Goal: Task Accomplishment & Management: Use online tool/utility

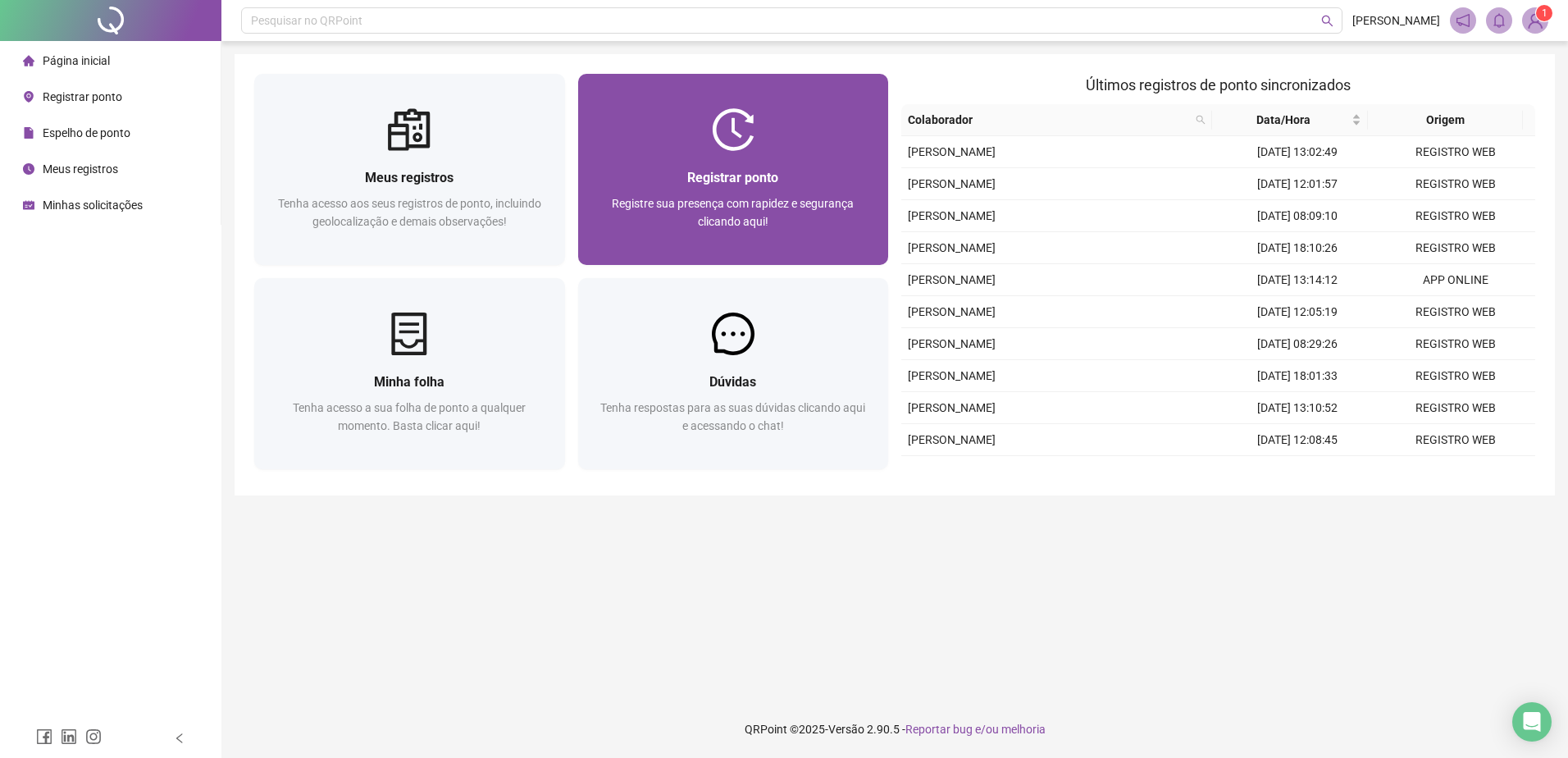
click at [753, 168] on div "Registrar ponto" at bounding box center [733, 178] width 272 height 20
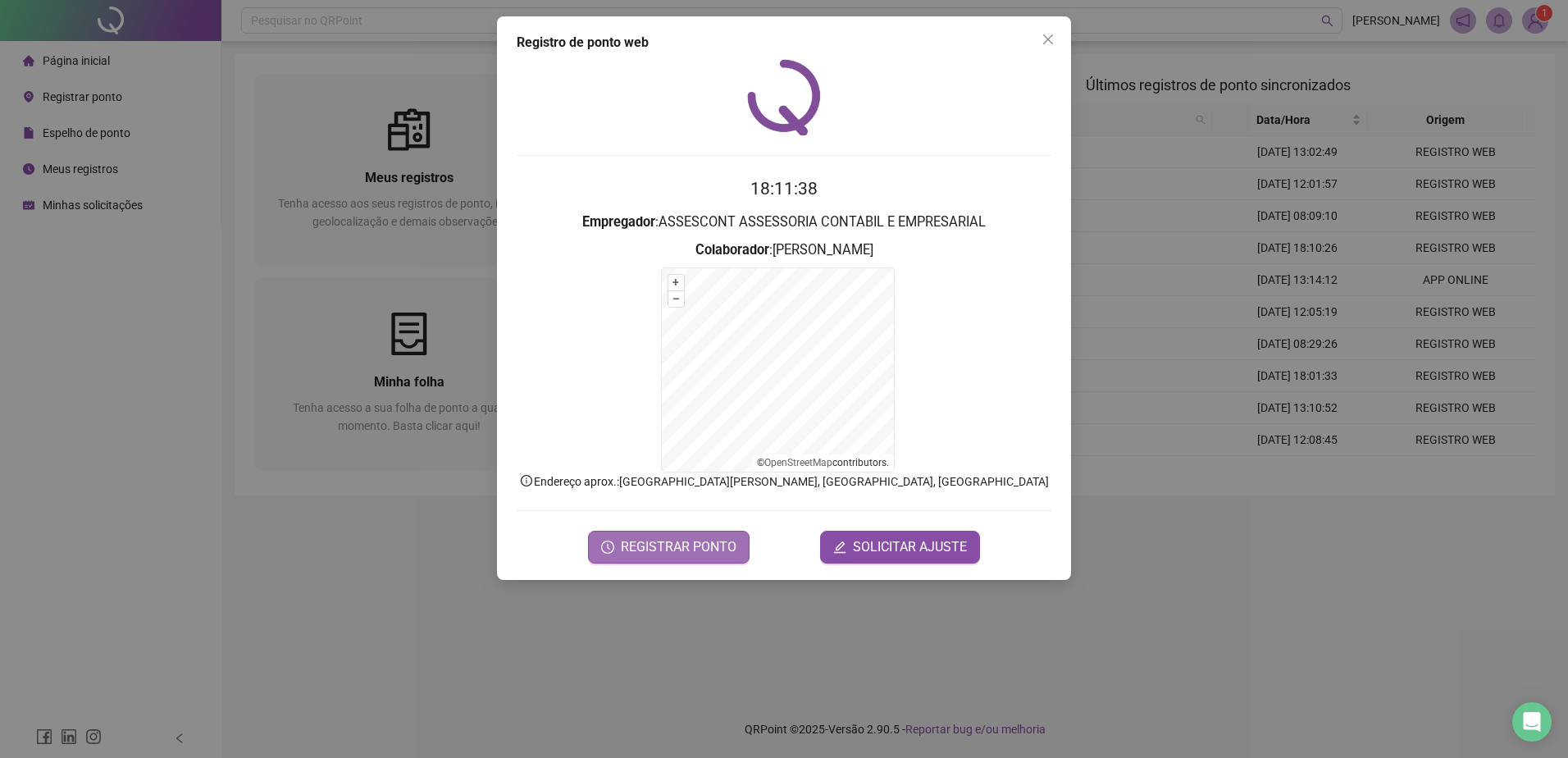
click at [678, 552] on span "REGISTRAR PONTO" at bounding box center [679, 546] width 116 height 19
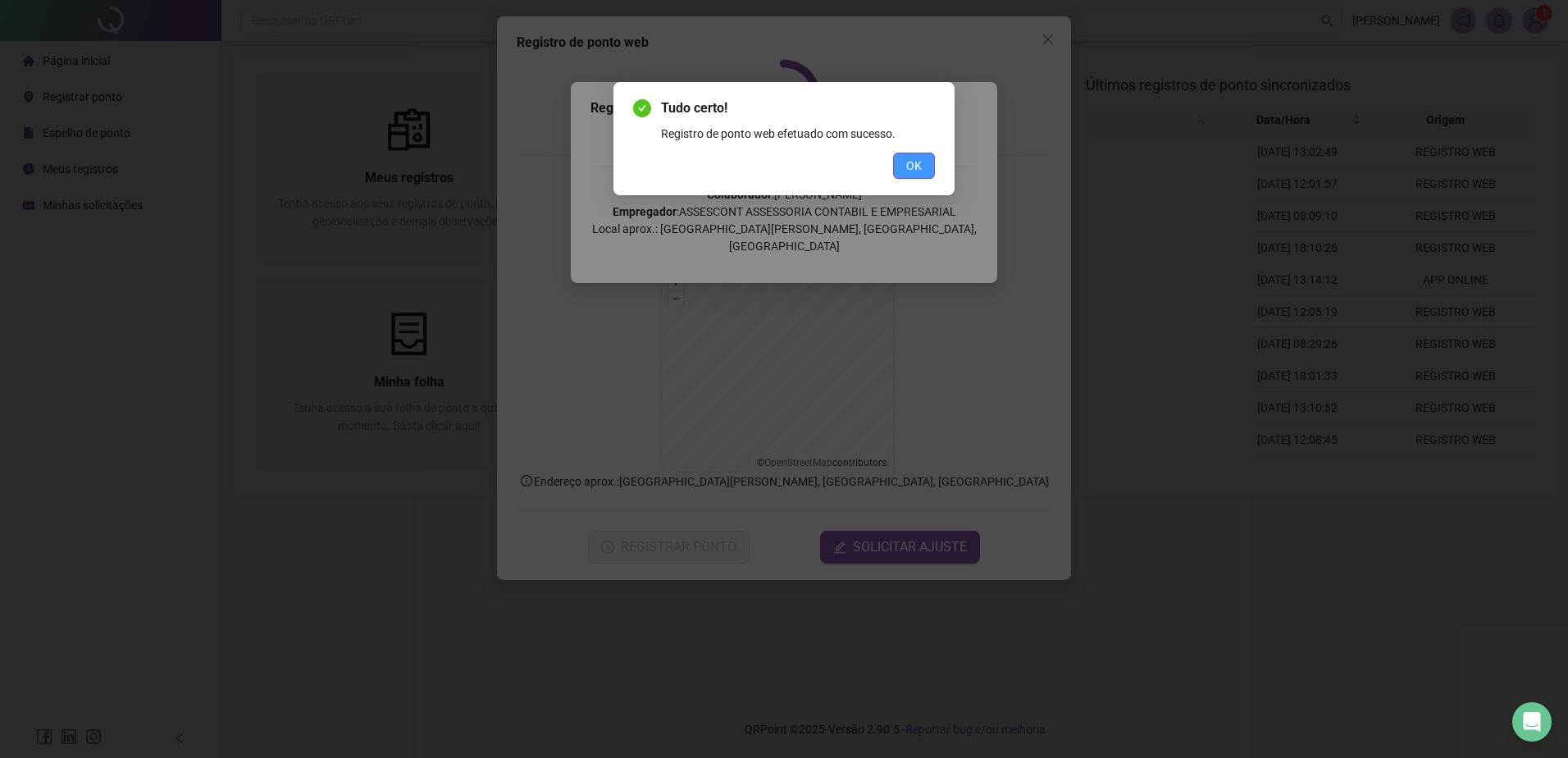
click at [914, 169] on span "OK" at bounding box center [913, 166] width 16 height 18
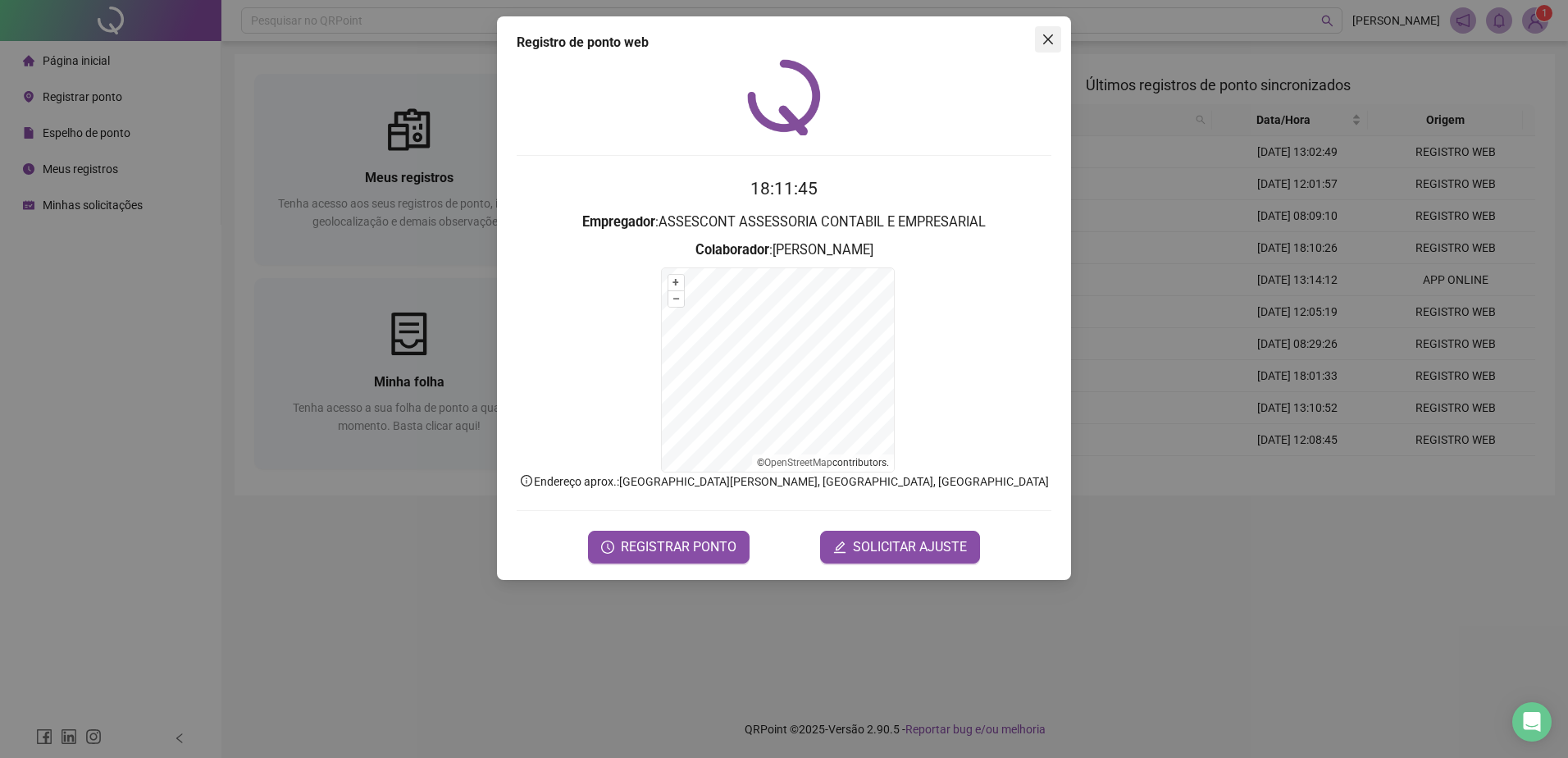
click at [1052, 38] on icon "close" at bounding box center [1048, 40] width 13 height 13
